Goal: Task Accomplishment & Management: Complete application form

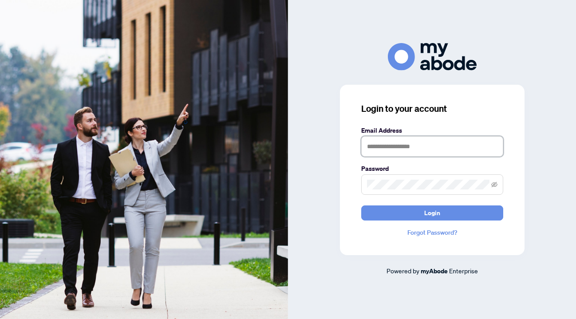
type input "**********"
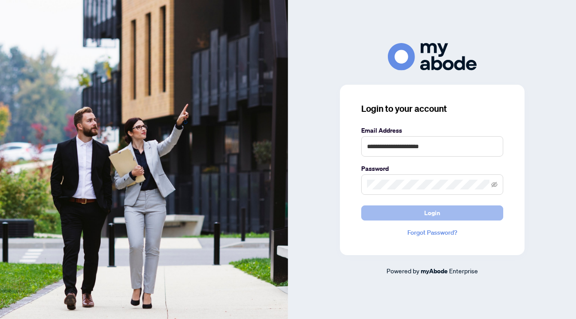
click at [435, 213] on span "Login" at bounding box center [432, 213] width 16 height 14
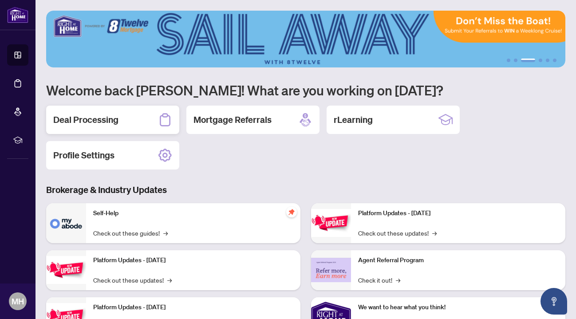
click at [108, 126] on h2 "Deal Processing" at bounding box center [85, 120] width 65 height 12
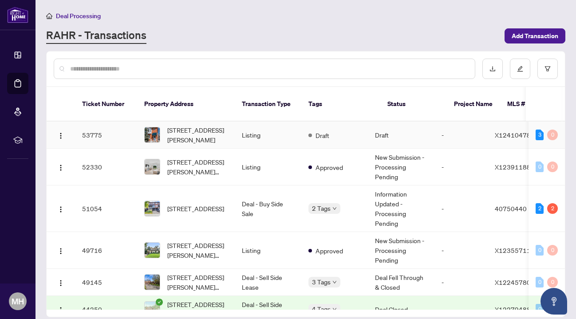
click at [192, 128] on span "[STREET_ADDRESS][PERSON_NAME]" at bounding box center [197, 135] width 60 height 20
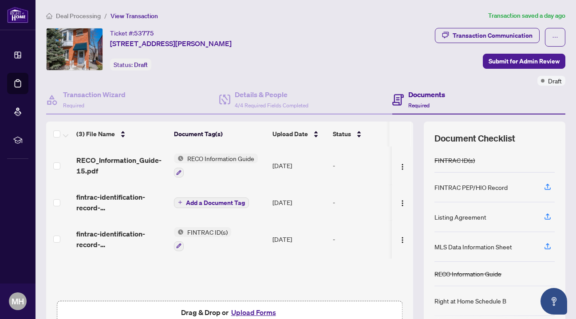
click at [469, 222] on div "Listing Agreement" at bounding box center [494, 217] width 120 height 30
click at [550, 216] on icon "button" at bounding box center [548, 217] width 8 height 8
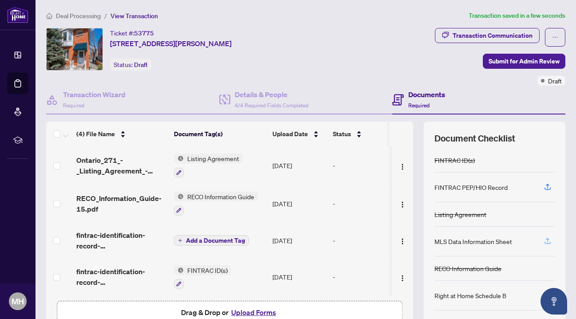
click at [548, 241] on icon "button" at bounding box center [548, 241] width 8 height 8
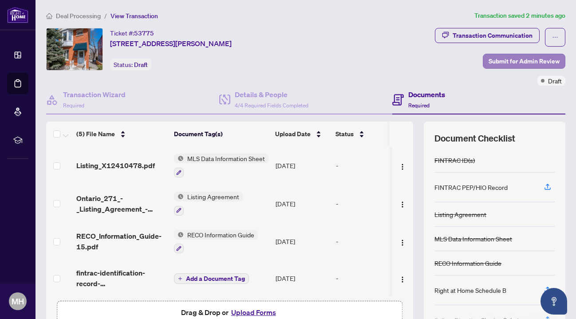
click at [527, 59] on span "Submit for Admin Review" at bounding box center [524, 61] width 71 height 14
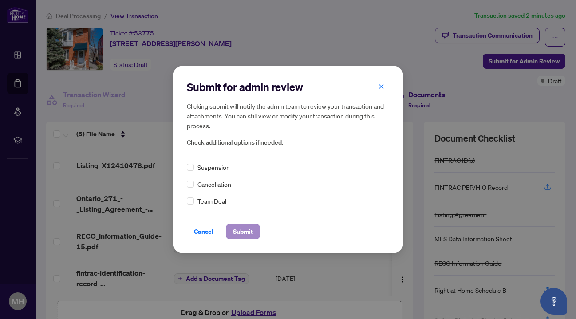
click at [249, 232] on span "Submit" at bounding box center [243, 232] width 20 height 14
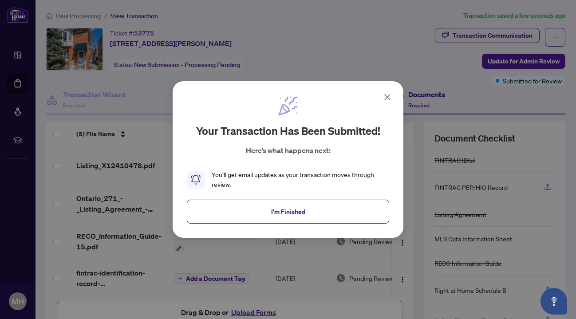
click at [335, 214] on button "I'm Finished" at bounding box center [288, 212] width 202 height 24
